Goal: Task Accomplishment & Management: Use online tool/utility

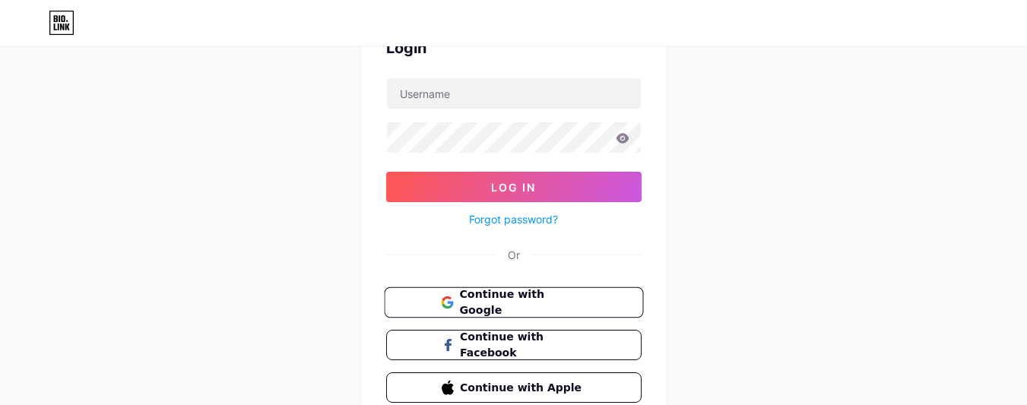
scroll to position [91, 0]
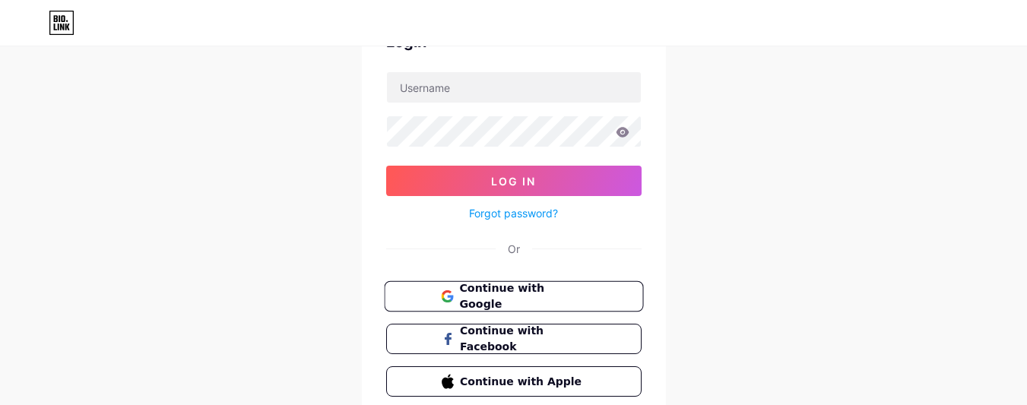
click at [521, 302] on span "Continue with Google" at bounding box center [522, 297] width 127 height 33
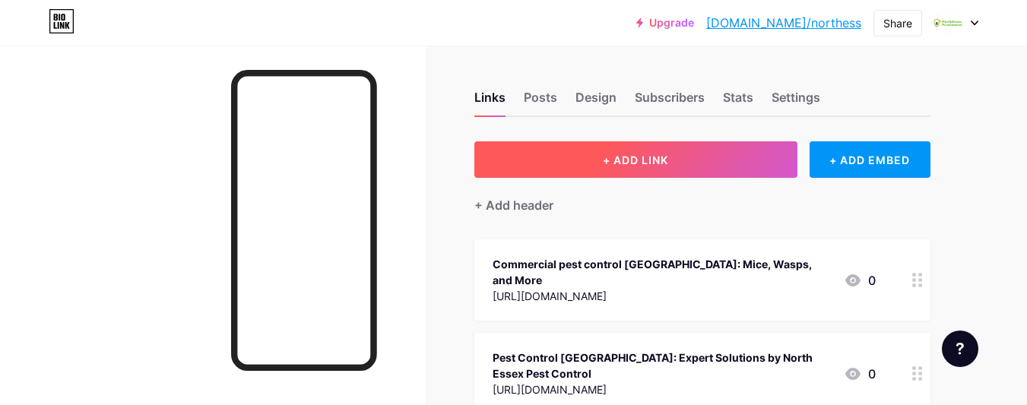
click at [631, 170] on button "+ ADD LINK" at bounding box center [635, 159] width 323 height 36
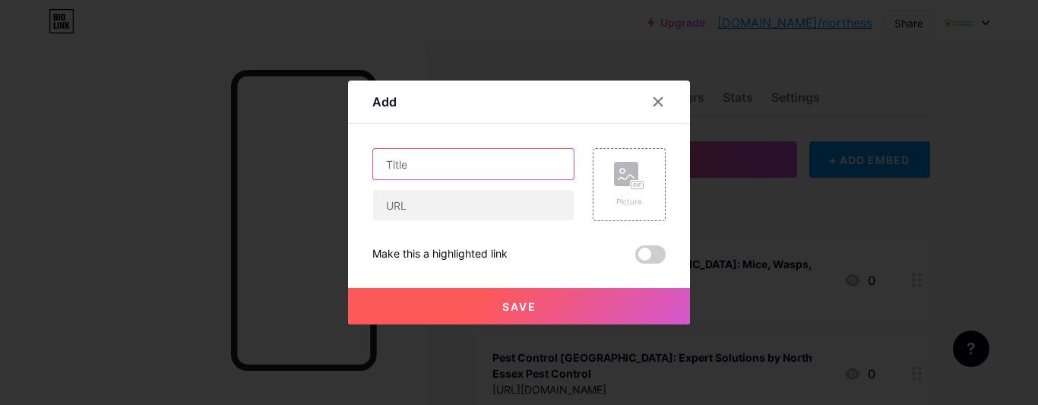
click at [471, 162] on input "text" at bounding box center [473, 164] width 201 height 30
paste input "Fast Pest Control Colchester — Wasp & Rat Solutions"
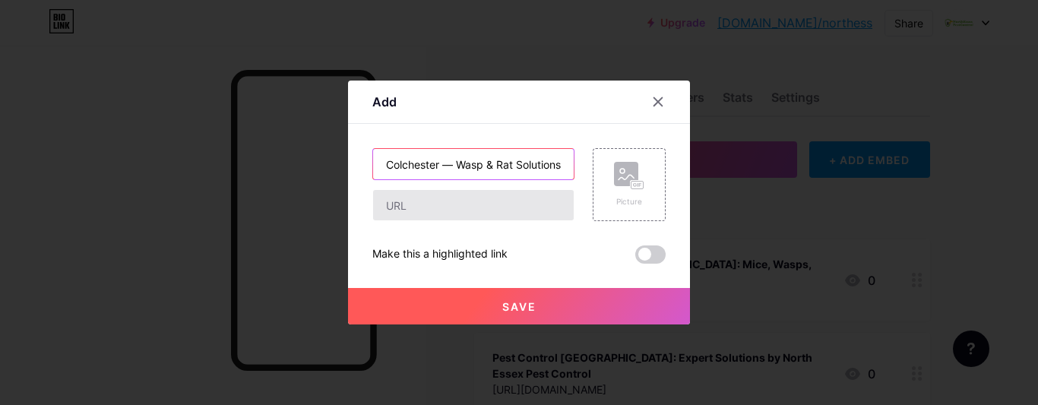
type input "Fast Pest Control Colchester — Wasp & Rat Solutions"
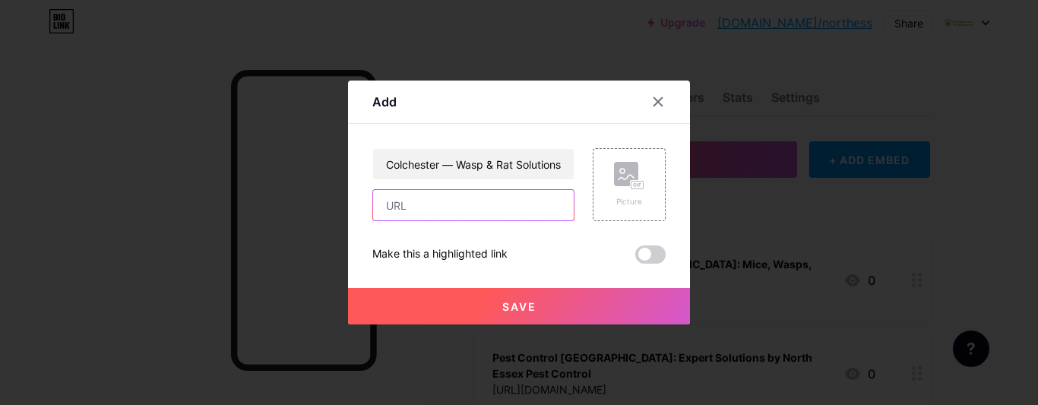
click at [391, 213] on input "text" at bounding box center [473, 205] width 201 height 30
paste input "[URL][DOMAIN_NAME]"
type input "[URL][DOMAIN_NAME]"
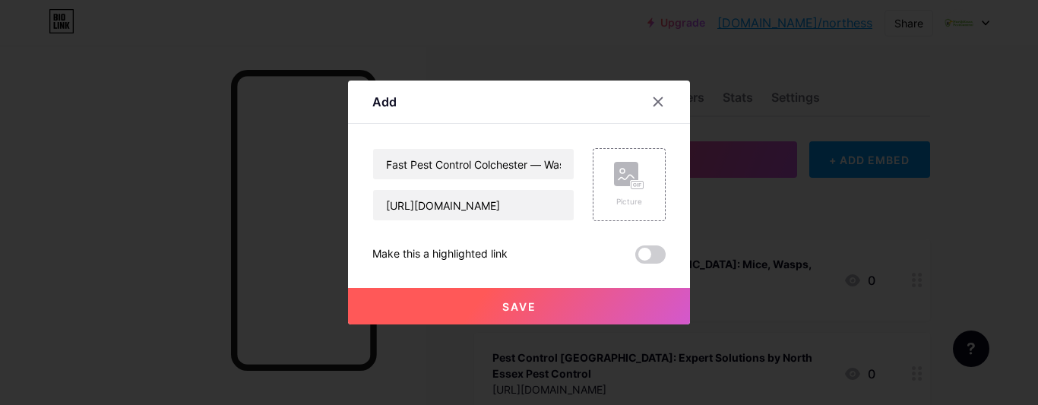
click at [645, 258] on span at bounding box center [651, 255] width 30 height 18
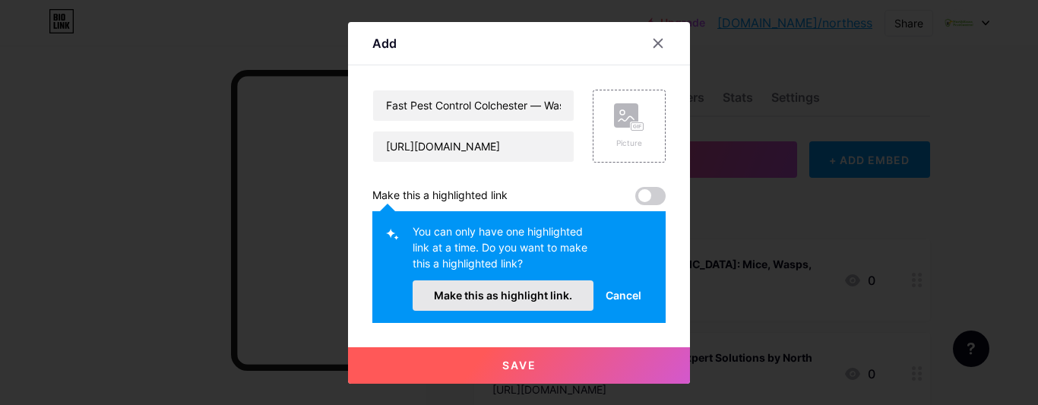
click at [547, 296] on span "Make this as highlight link." at bounding box center [503, 295] width 138 height 13
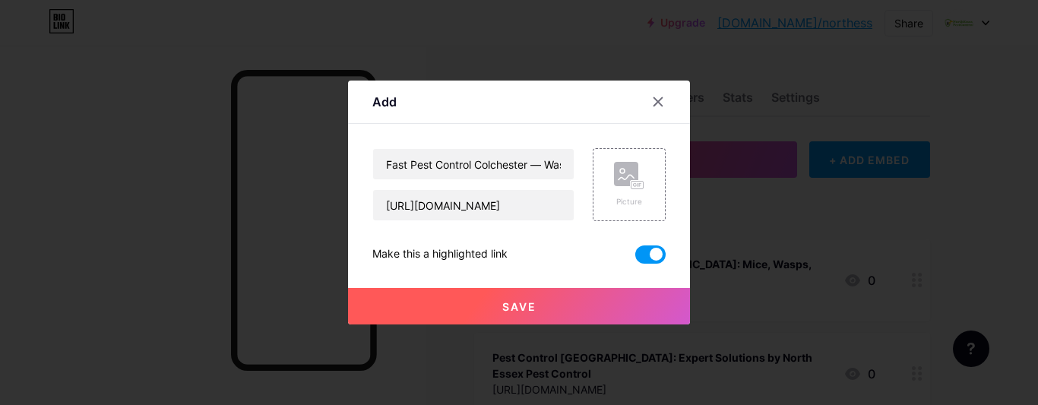
click at [540, 308] on button "Save" at bounding box center [519, 306] width 342 height 36
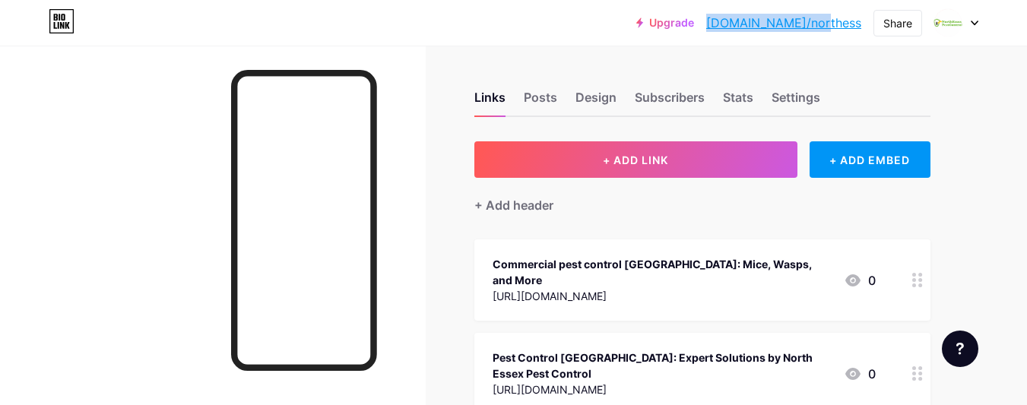
drag, startPoint x: 862, startPoint y: 21, endPoint x: 768, endPoint y: 31, distance: 94.9
click at [768, 31] on div "Upgrade [DOMAIN_NAME]/northe... [DOMAIN_NAME]/northess Share Switch accounts [E…" at bounding box center [807, 22] width 342 height 27
copy link "[DOMAIN_NAME]/northess"
